Goal: Go to known website: Go to known website

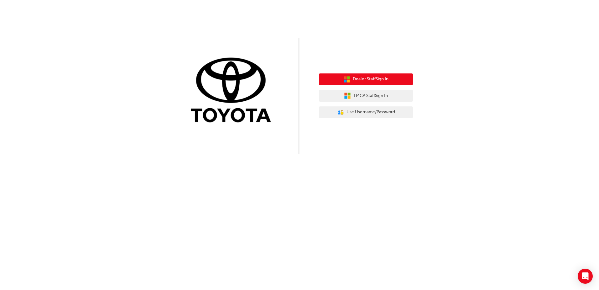
click at [373, 76] on span "Dealer Staff Sign In" at bounding box center [371, 79] width 36 height 7
